Goal: Task Accomplishment & Management: Use online tool/utility

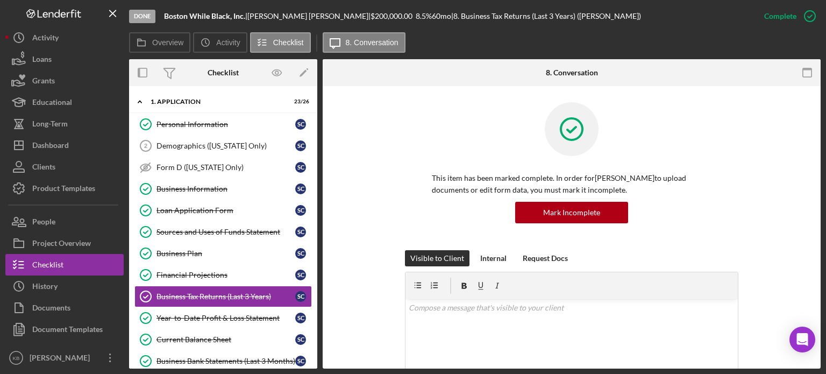
scroll to position [525, 0]
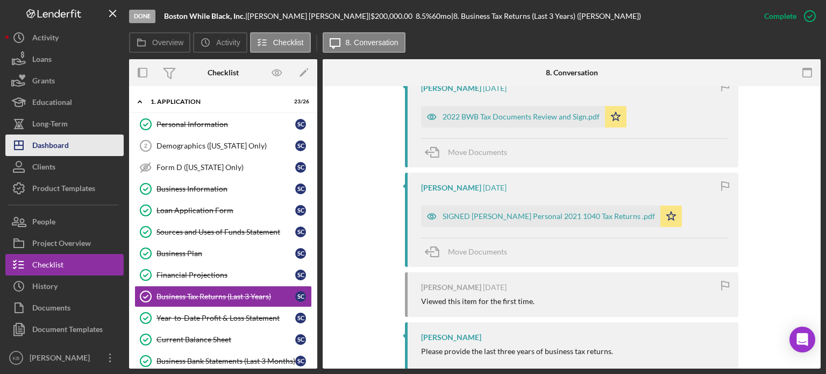
click at [59, 140] on div "Dashboard" at bounding box center [50, 146] width 37 height 24
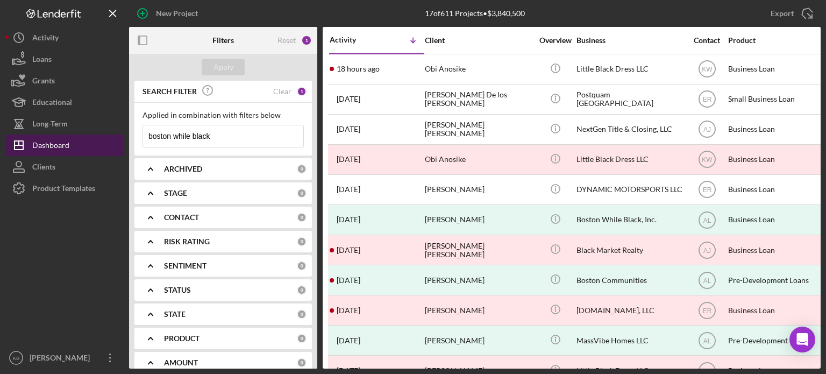
drag, startPoint x: 228, startPoint y: 135, endPoint x: 24, endPoint y: 138, distance: 204.3
click at [24, 138] on div "New Project 17 of 611 Projects • $3,840,500 boston while black Export Icon/Expo…" at bounding box center [412, 184] width 815 height 368
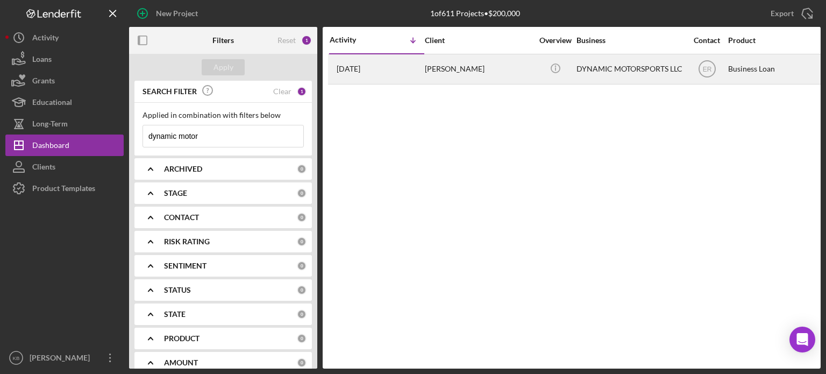
type input "dynamic motor"
click at [622, 75] on div "DYNAMIC MOTORSPORTS LLC" at bounding box center [629, 69] width 107 height 28
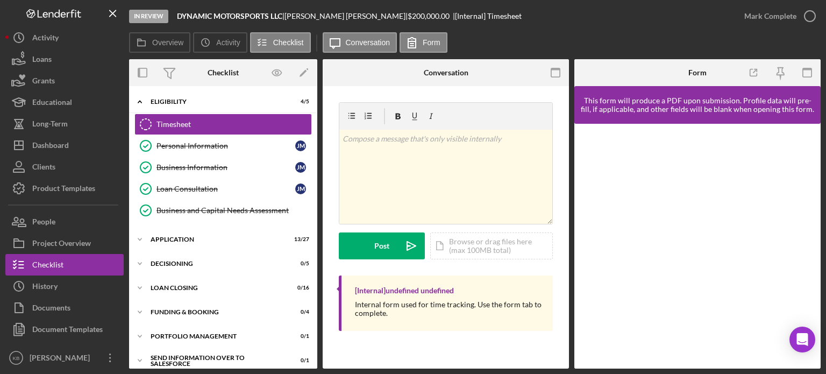
scroll to position [7, 0]
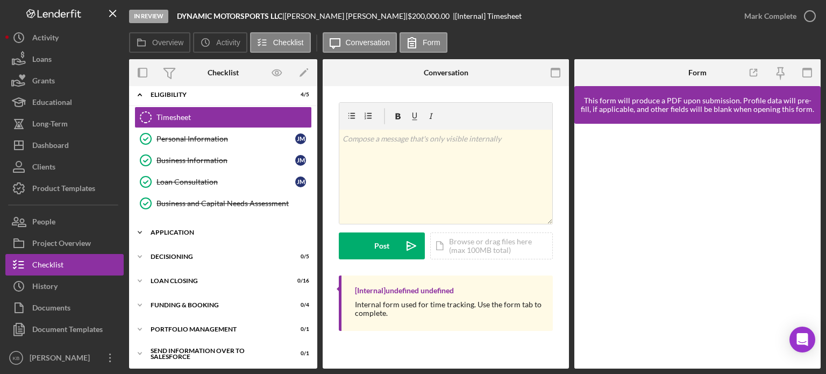
click at [139, 96] on polyline at bounding box center [139, 95] width 3 height 2
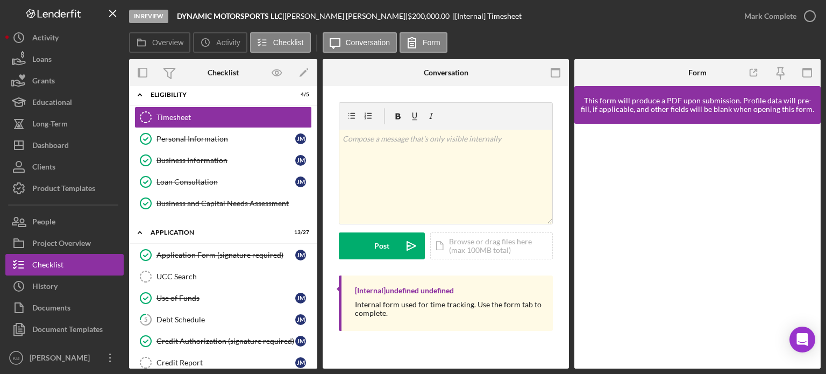
drag, startPoint x: 314, startPoint y: 167, endPoint x: 313, endPoint y: 196, distance: 29.0
click at [313, 196] on div "Timesheet Timesheet Personal Information Personal Information [PERSON_NAME] Bus…" at bounding box center [223, 162] width 188 height 113
click at [211, 339] on div "Credit Authorization (signature required)" at bounding box center [225, 340] width 139 height 9
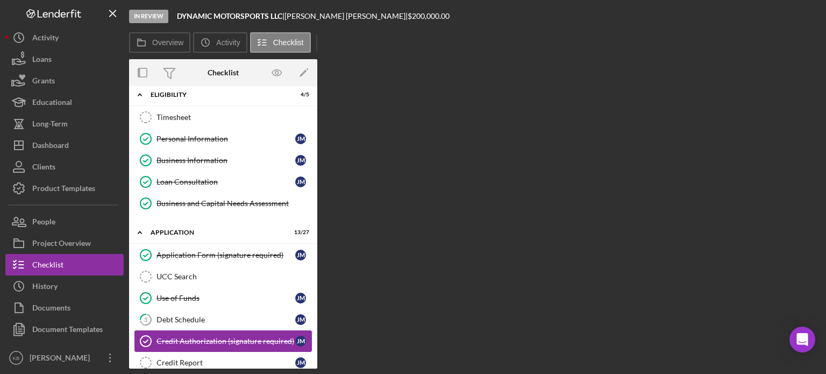
click at [211, 339] on div "Credit Authorization (signature required)" at bounding box center [225, 340] width 139 height 9
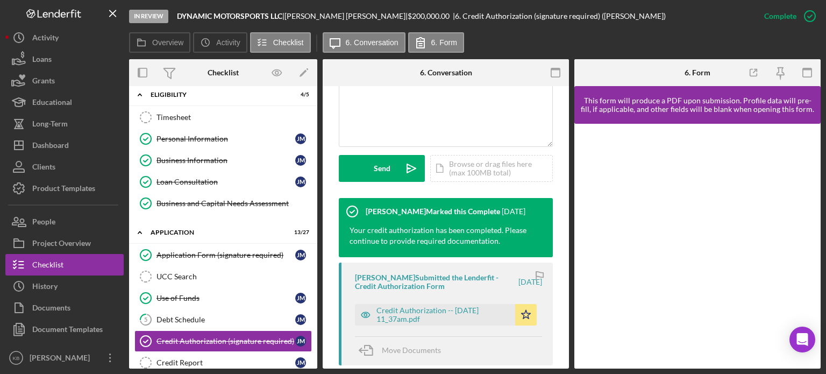
scroll to position [387, 0]
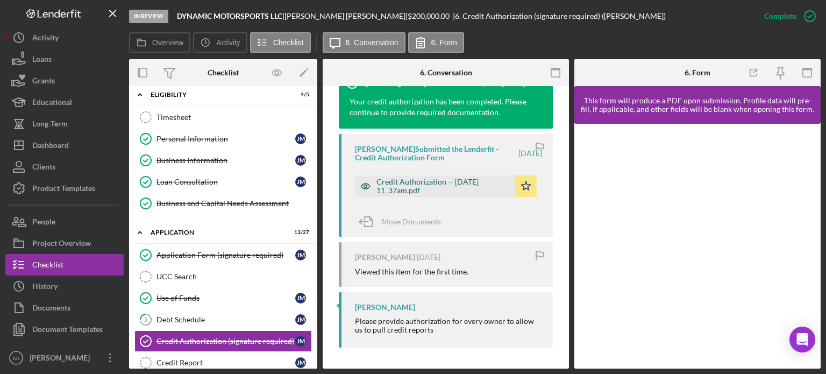
click at [432, 191] on div "Credit Authorization -- [DATE] 11_37am.pdf" at bounding box center [442, 185] width 133 height 17
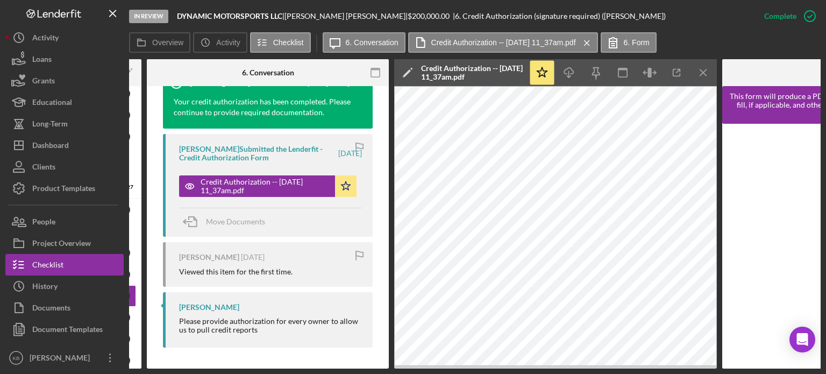
scroll to position [53, 0]
click at [62, 260] on div "Checklist" at bounding box center [47, 266] width 31 height 24
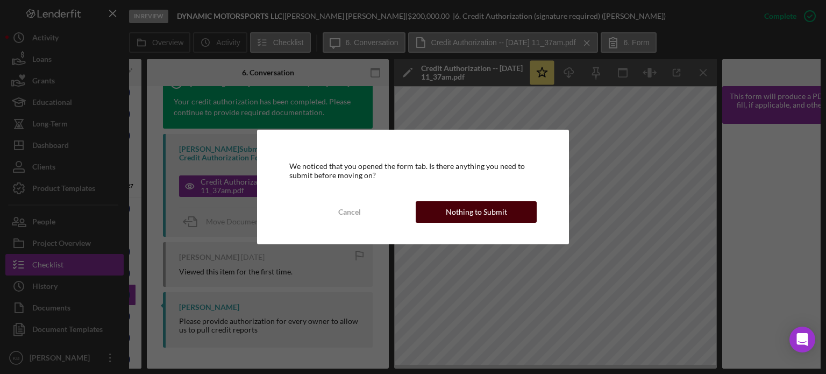
click at [466, 212] on div "Nothing to Submit" at bounding box center [476, 211] width 61 height 21
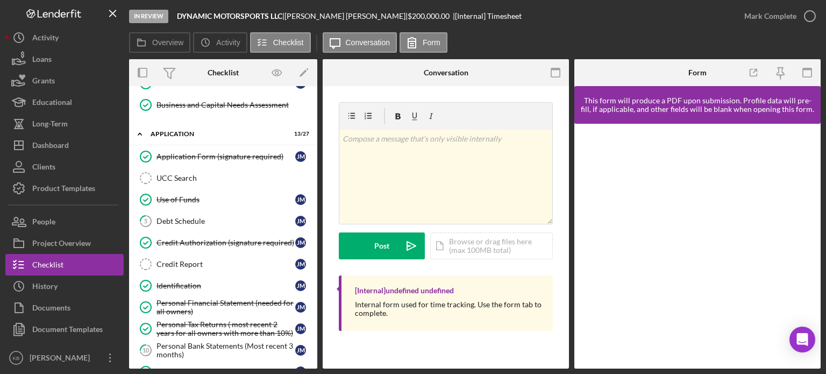
scroll to position [114, 0]
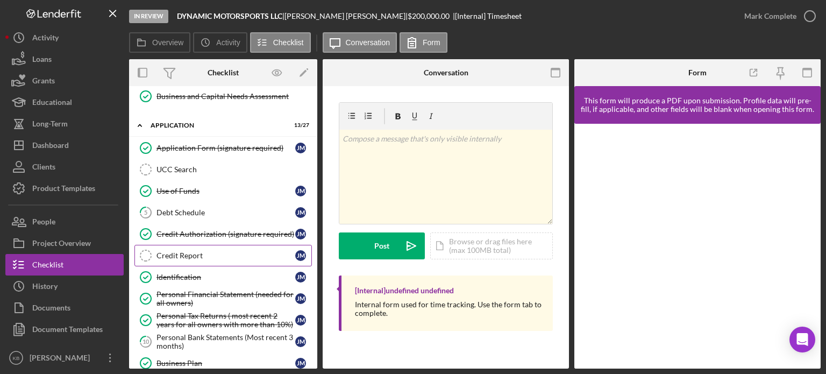
drag, startPoint x: 187, startPoint y: 252, endPoint x: 183, endPoint y: 257, distance: 7.0
click at [183, 257] on link "Credit Report Credit Report [PERSON_NAME]" at bounding box center [222, 255] width 177 height 21
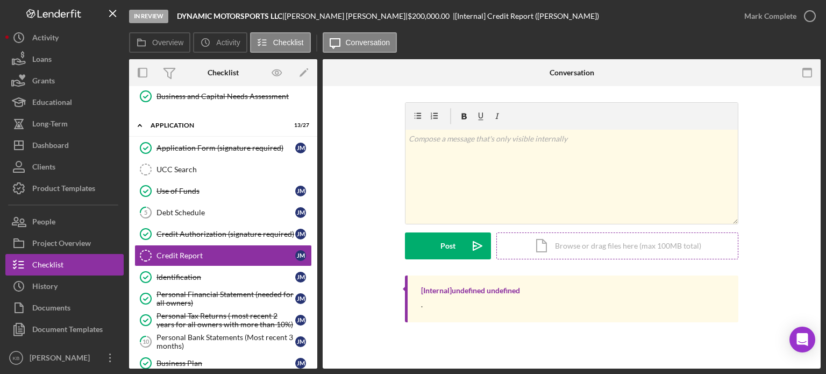
click at [598, 244] on div "Icon/Document Browse or drag files here (max 100MB total) Tap to choose files o…" at bounding box center [617, 245] width 242 height 27
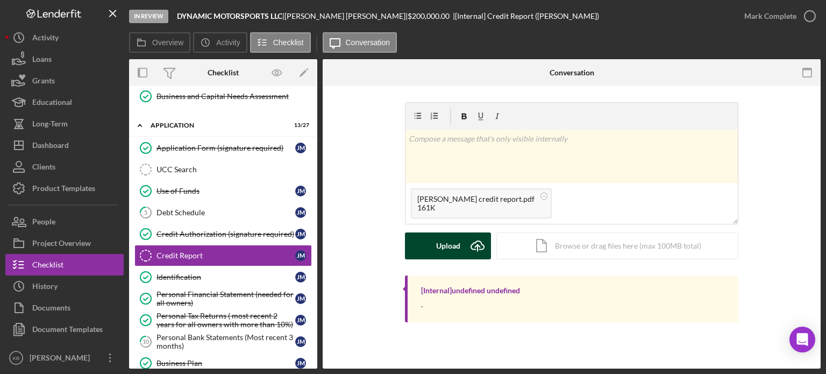
click at [451, 247] on div "Upload" at bounding box center [448, 245] width 24 height 27
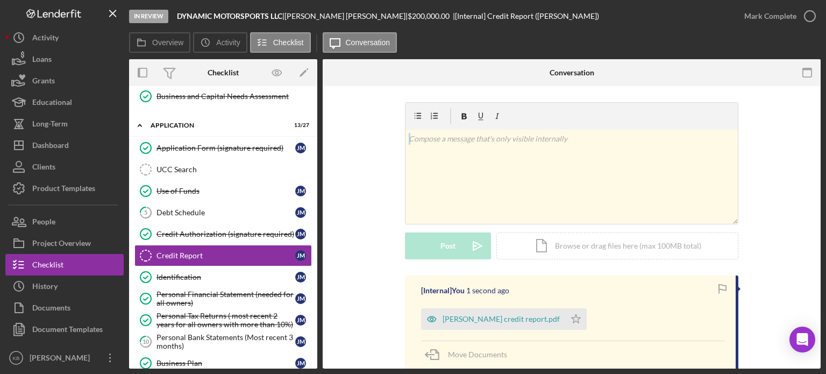
drag, startPoint x: 820, startPoint y: 169, endPoint x: 815, endPoint y: 121, distance: 48.6
click at [815, 121] on div "In Review DYNAMIC MOTORSPORTS LLC | [PERSON_NAME] | $200,000.00 | [Internal] Cr…" at bounding box center [413, 187] width 826 height 374
click at [802, 26] on icon "button" at bounding box center [809, 16] width 27 height 27
